Goal: Information Seeking & Learning: Find specific fact

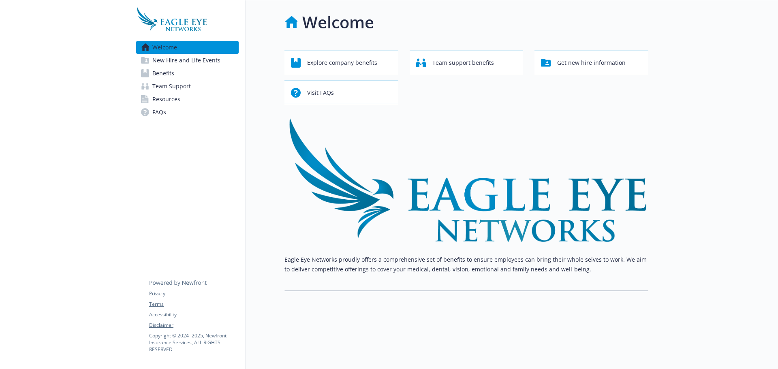
click at [169, 75] on span "Benefits" at bounding box center [163, 73] width 22 height 13
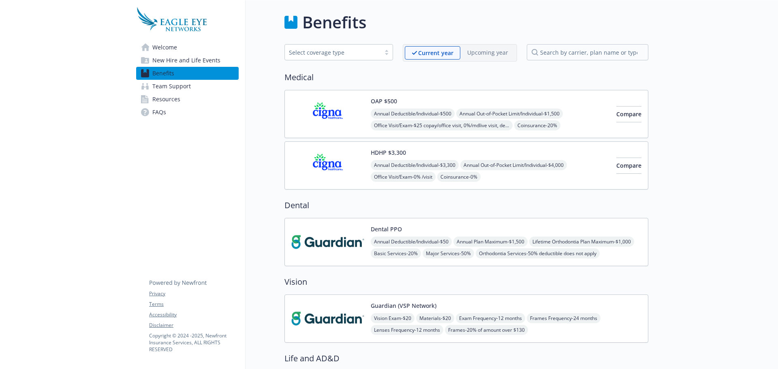
click at [337, 116] on img at bounding box center [327, 114] width 73 height 34
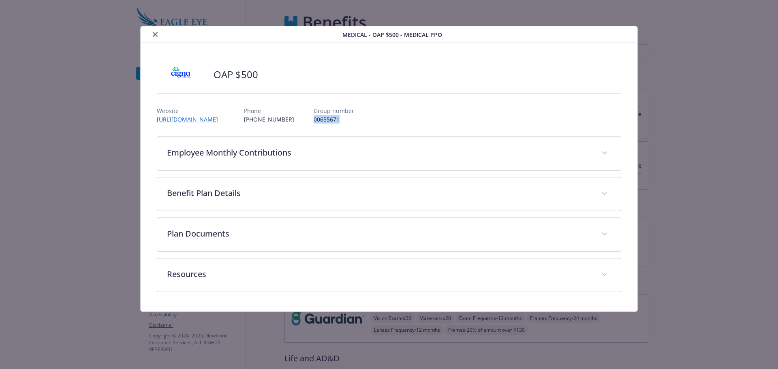
drag, startPoint x: 333, startPoint y: 123, endPoint x: 307, endPoint y: 122, distance: 25.5
click at [314, 122] on p "00655671" at bounding box center [334, 119] width 41 height 9
copy p "00655671"
click at [158, 37] on button "close" at bounding box center [155, 35] width 10 height 10
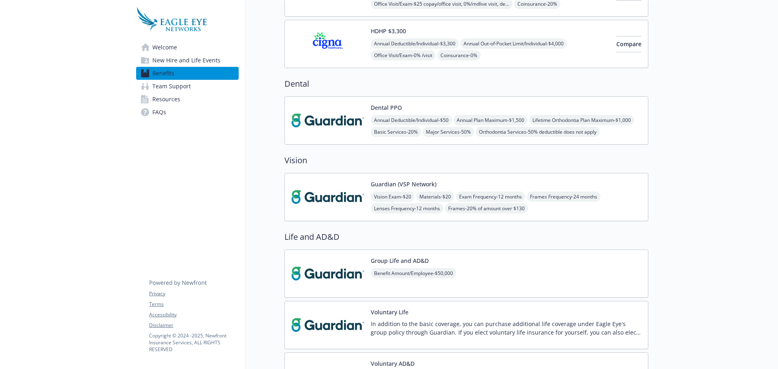
click at [316, 205] on img at bounding box center [327, 197] width 73 height 34
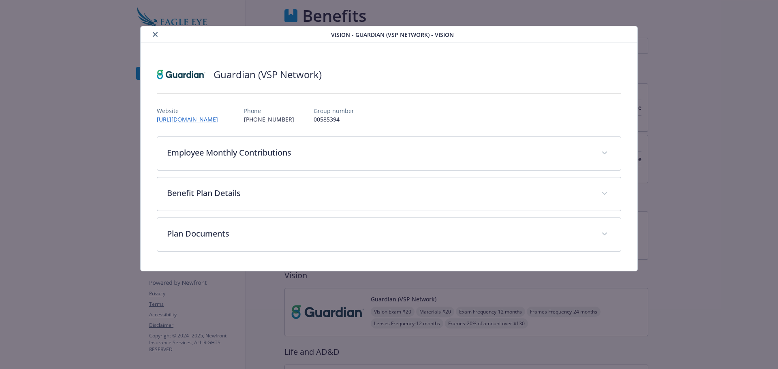
scroll to position [122, 0]
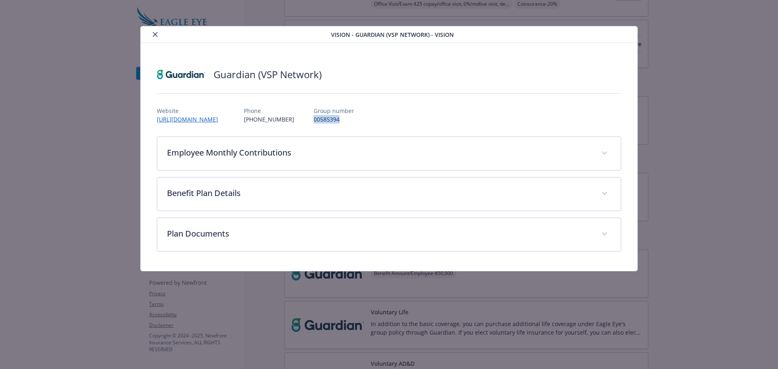
drag, startPoint x: 357, startPoint y: 121, endPoint x: 329, endPoint y: 122, distance: 28.4
click at [329, 122] on div "Website [URL][DOMAIN_NAME] Phone [PHONE_NUMBER] Group number 00585394" at bounding box center [389, 111] width 465 height 23
copy p "00585394"
